Goal: Find specific page/section: Find specific page/section

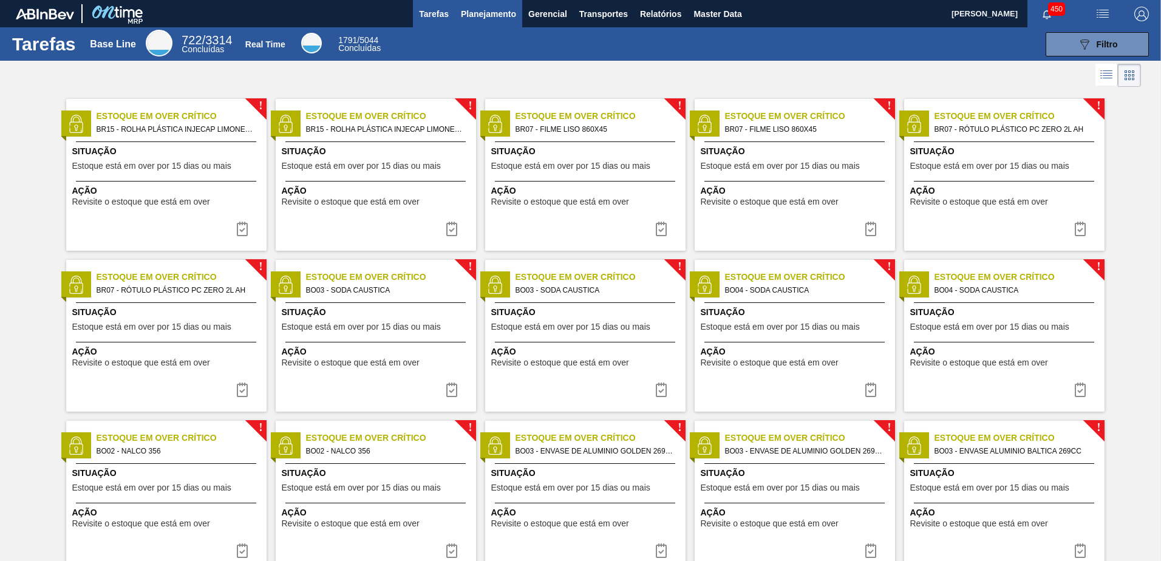
click at [493, 10] on span "Planejamento" at bounding box center [488, 14] width 55 height 15
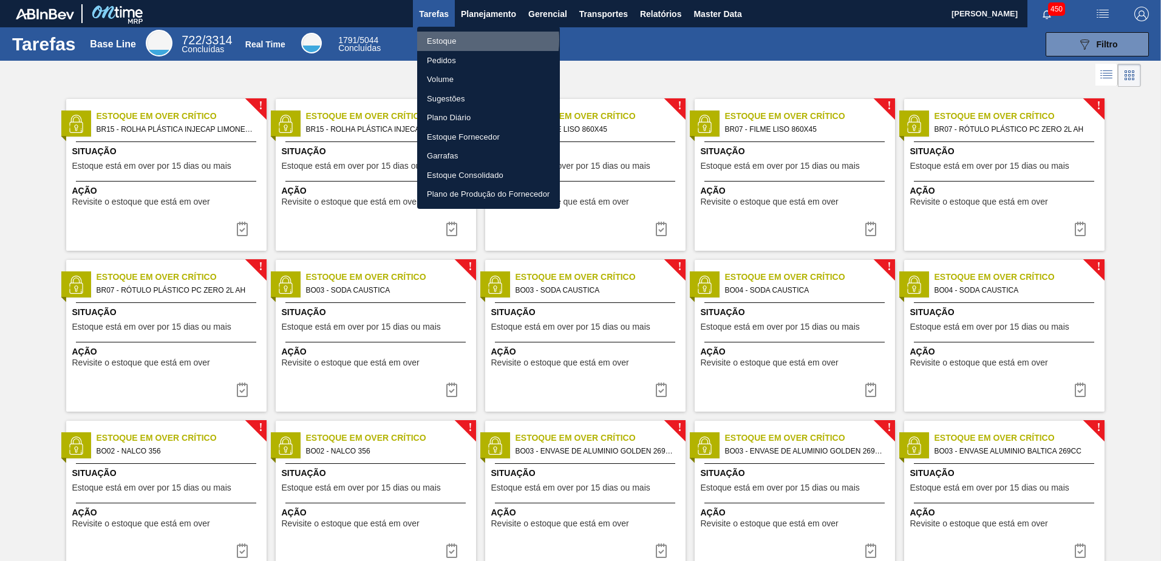
click at [465, 39] on li "Estoque" at bounding box center [488, 41] width 143 height 19
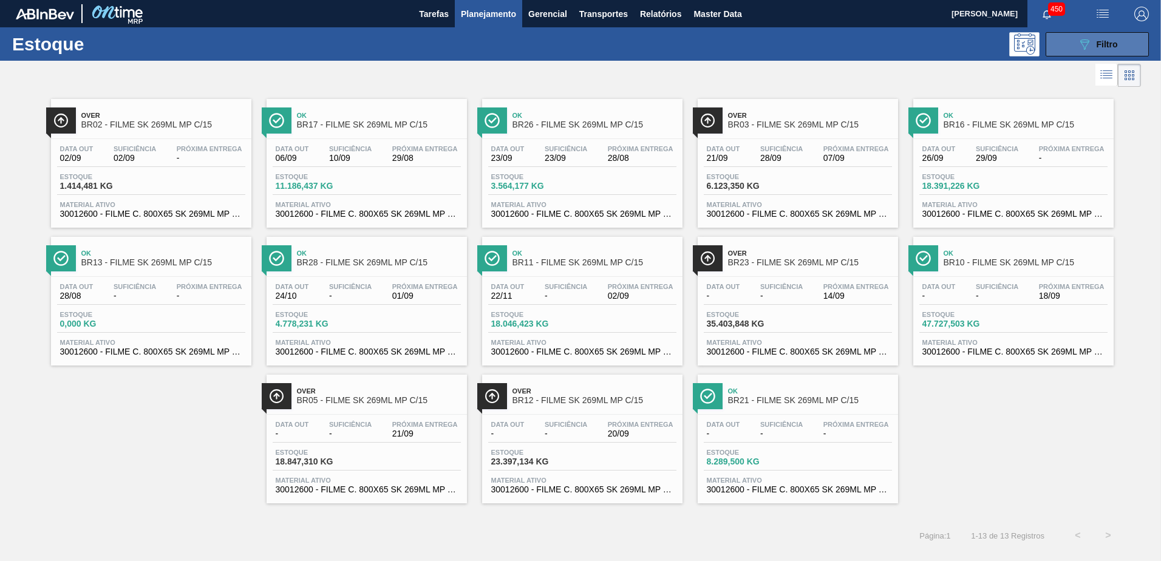
click at [1080, 41] on icon at bounding box center [1084, 44] width 9 height 10
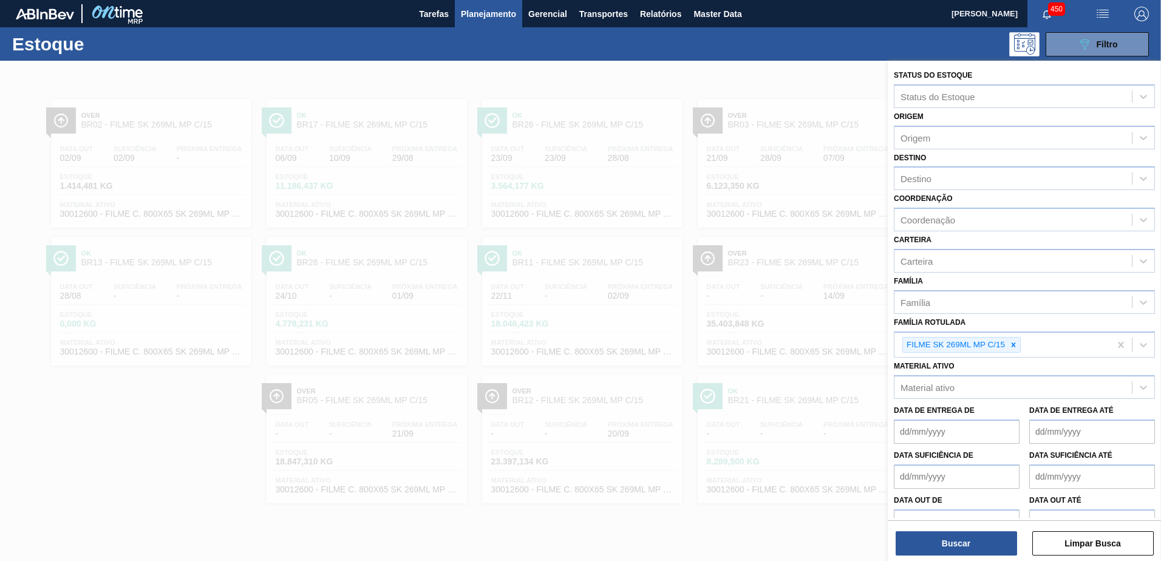
click at [563, 282] on div at bounding box center [580, 341] width 1161 height 561
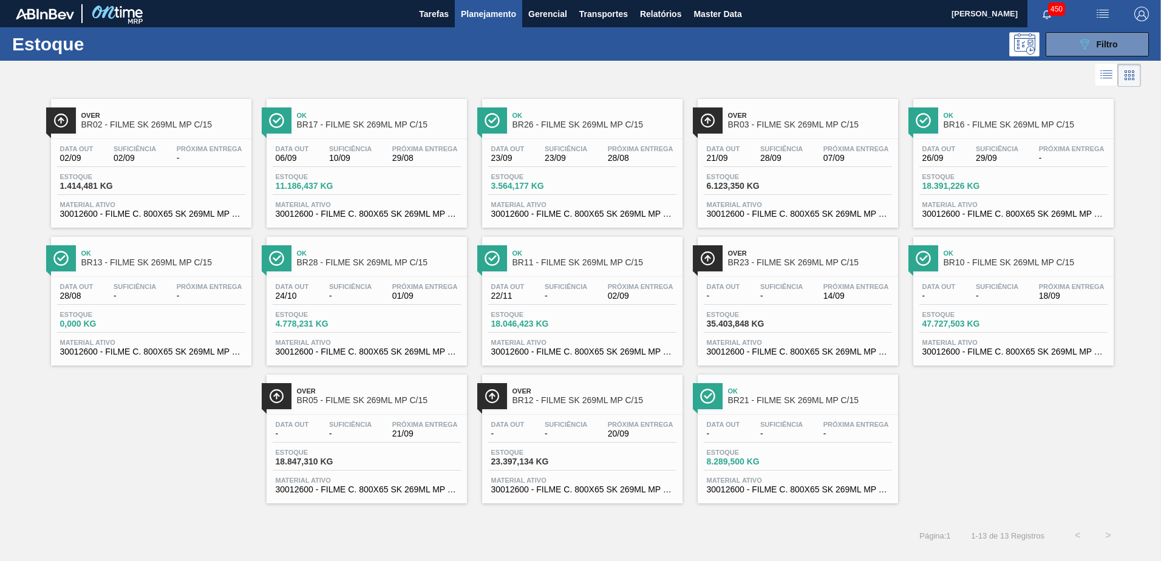
click at [121, 124] on span "BR02 - FILME SK 269ML MP C/15" at bounding box center [163, 124] width 164 height 9
